Goal: Task Accomplishment & Management: Use online tool/utility

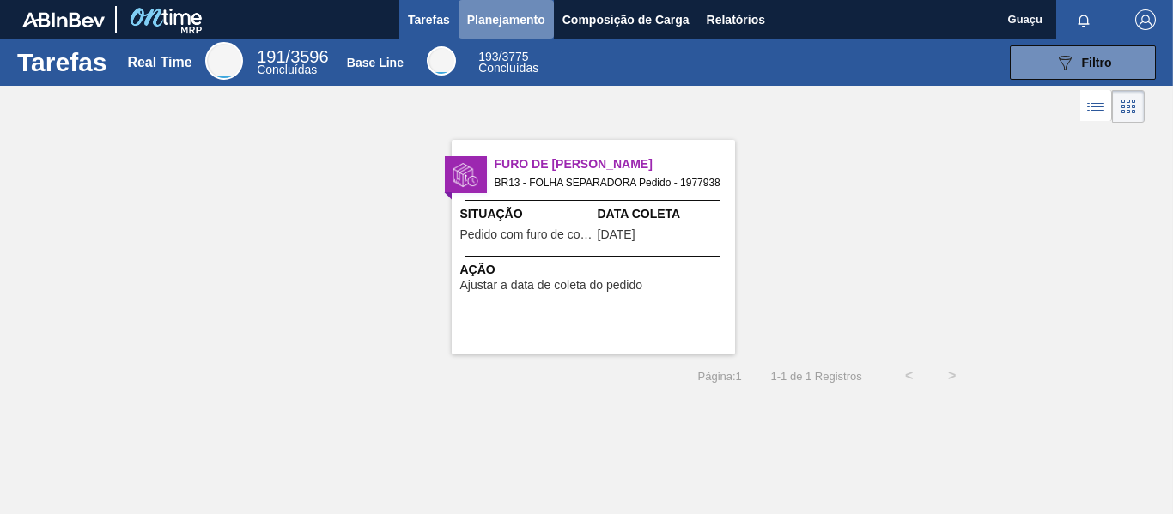
click at [493, 14] on span "Planejamento" at bounding box center [506, 19] width 78 height 21
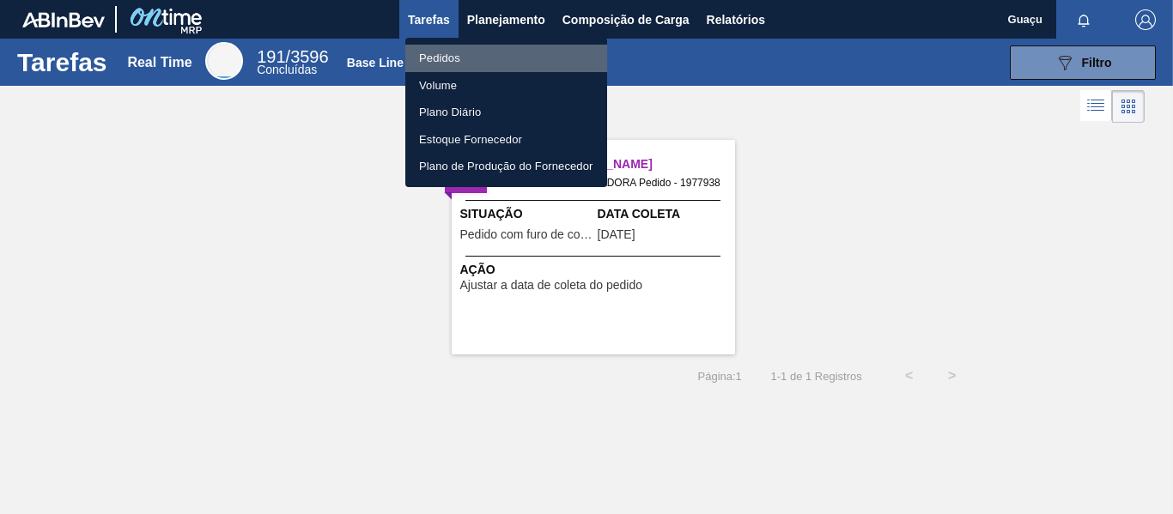
click at [429, 61] on li "Pedidos" at bounding box center [506, 58] width 202 height 27
